Goal: Task Accomplishment & Management: Manage account settings

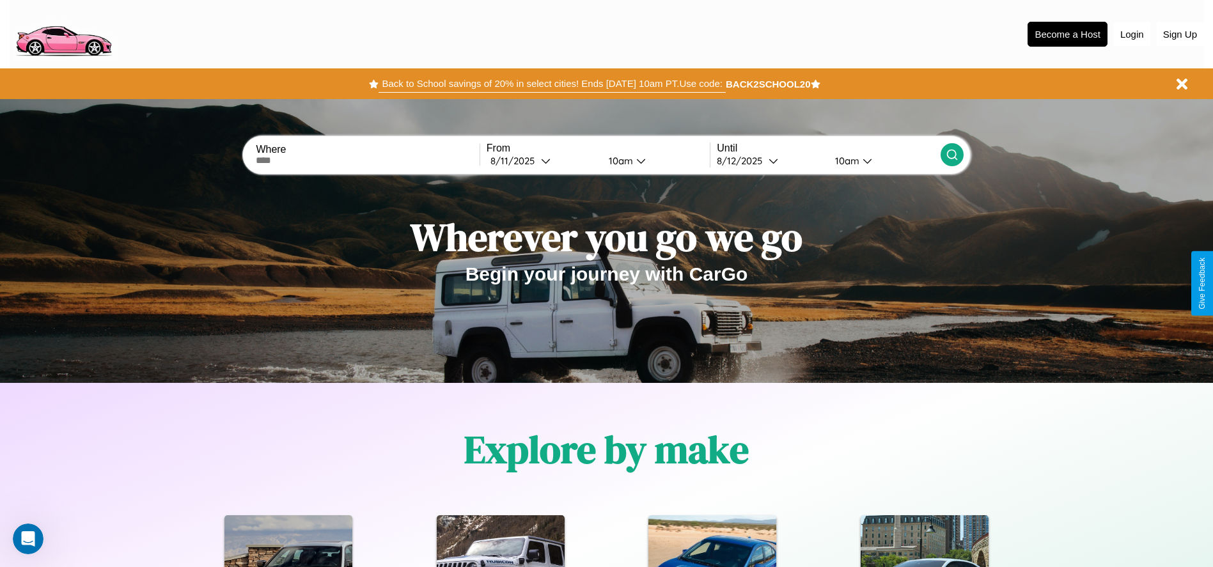
click at [552, 84] on button "Back to School savings of 20% in select cities! Ends [DATE] 10am PT. Use code:" at bounding box center [551, 84] width 346 height 18
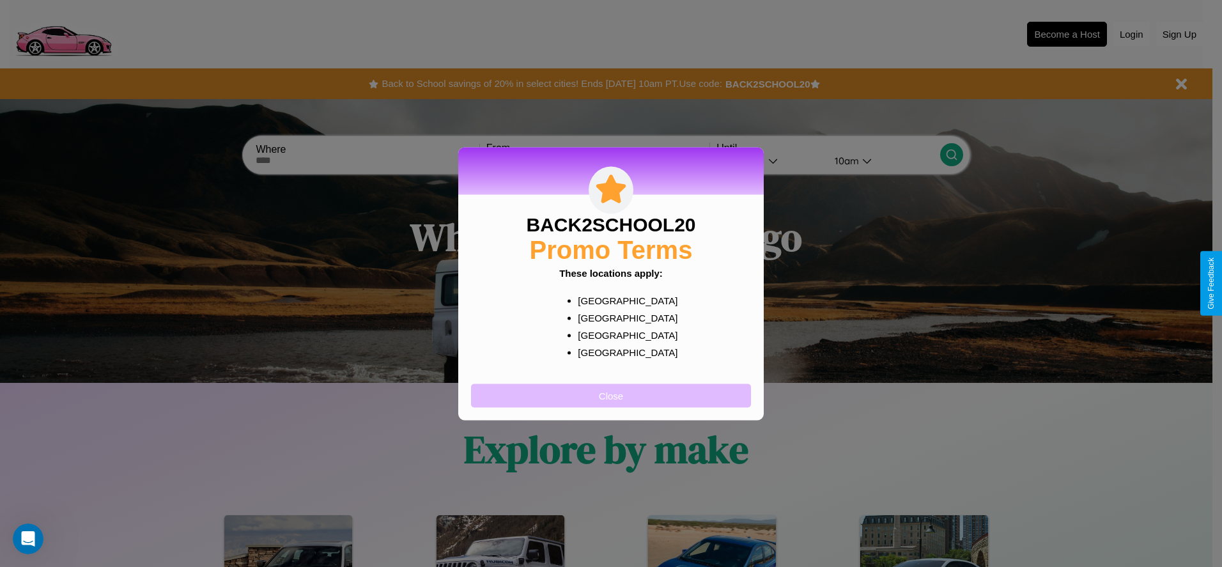
click at [611, 395] on button "Close" at bounding box center [611, 396] width 280 height 24
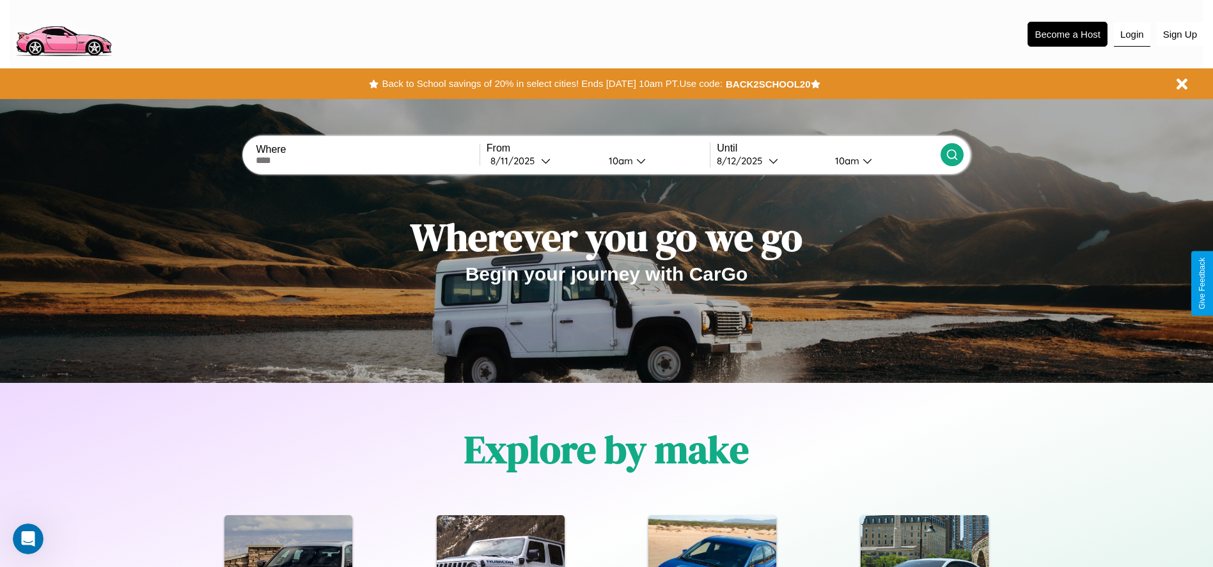
click at [1131, 34] on button "Login" at bounding box center [1132, 34] width 36 height 24
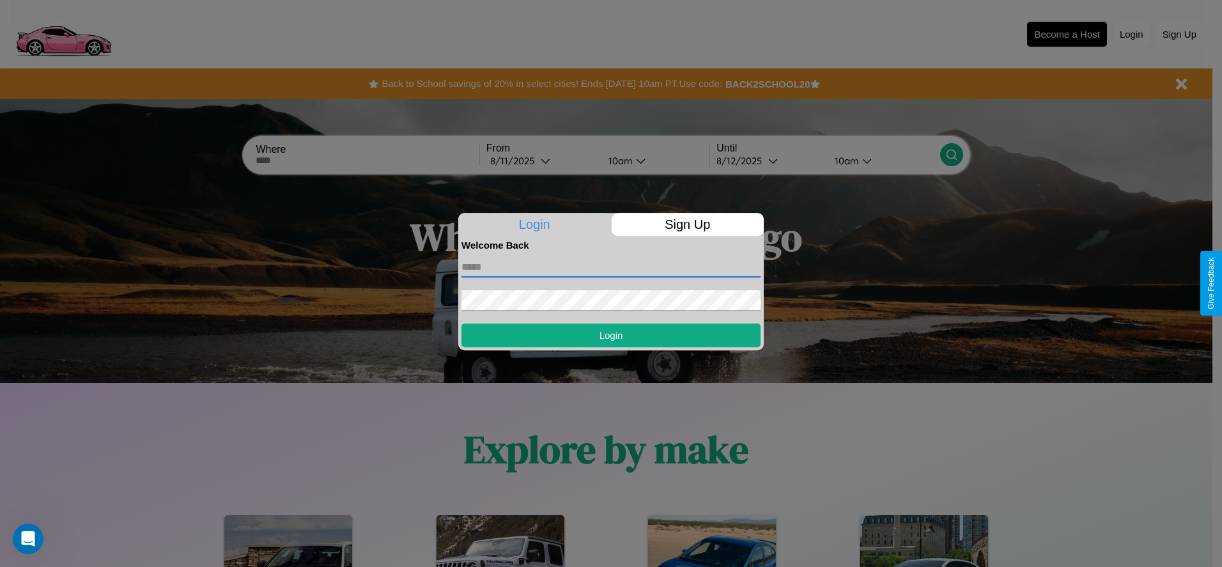
click at [611, 267] on input "text" at bounding box center [611, 267] width 299 height 20
type input "**********"
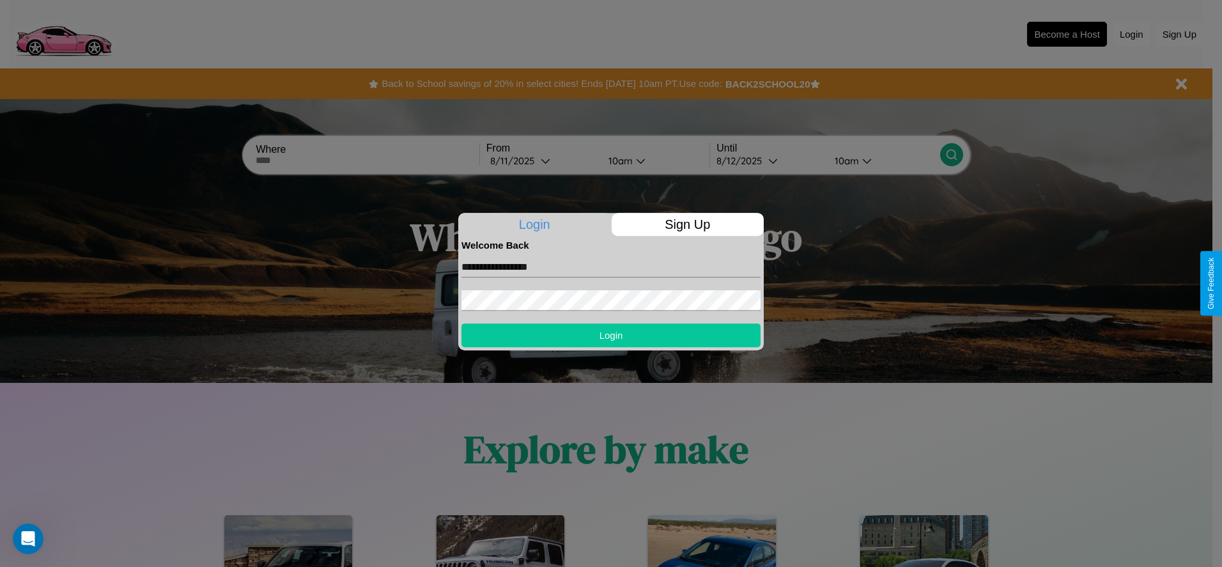
click at [611, 335] on button "Login" at bounding box center [611, 335] width 299 height 24
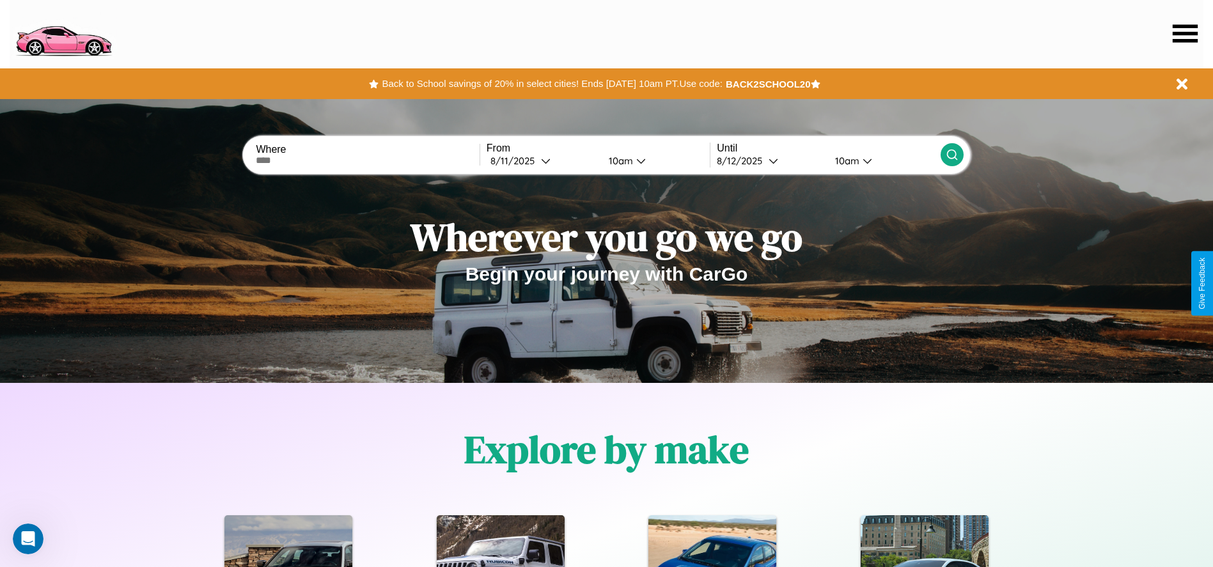
click at [1185, 33] on icon at bounding box center [1184, 33] width 25 height 18
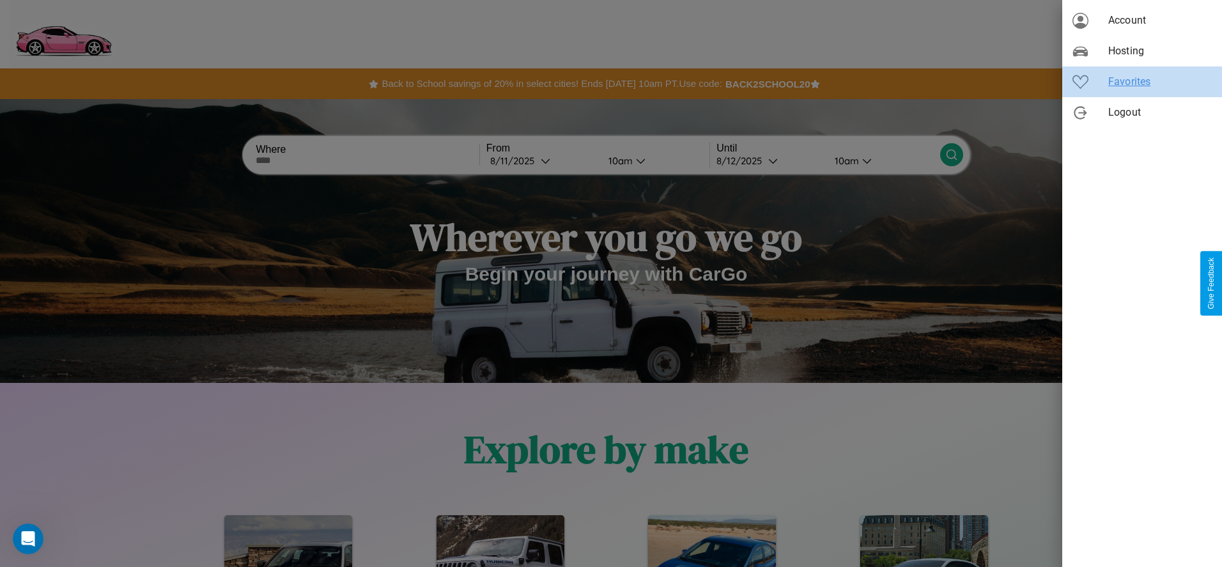
click at [1142, 82] on span "Favorites" at bounding box center [1160, 81] width 104 height 15
